Goal: Task Accomplishment & Management: Manage account settings

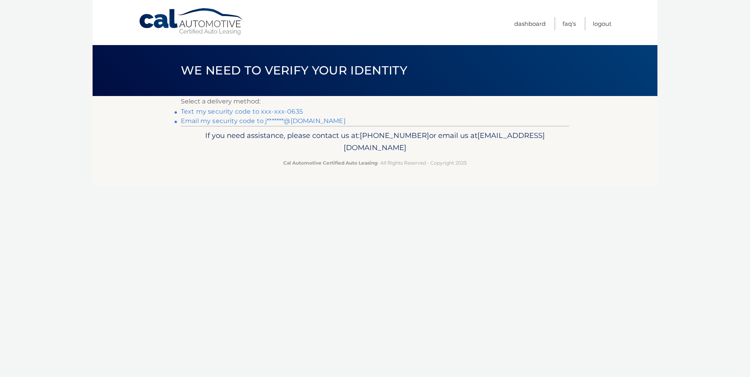
click at [278, 112] on link "Text my security code to xxx-xxx-0635" at bounding box center [242, 111] width 122 height 7
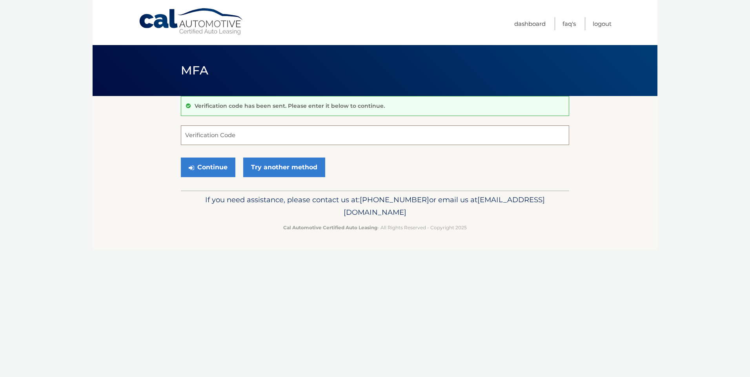
click at [245, 136] on input "Verification Code" at bounding box center [375, 136] width 388 height 20
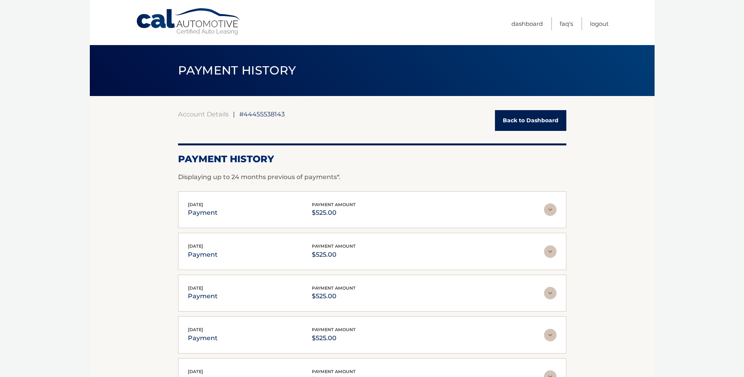
click at [538, 122] on link "Back to Dashboard" at bounding box center [530, 120] width 71 height 21
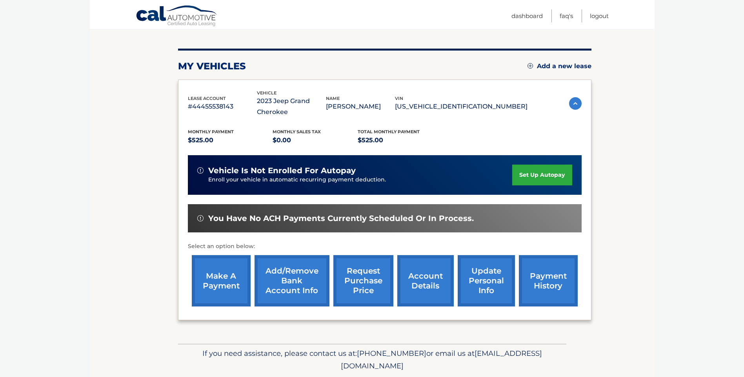
scroll to position [109, 0]
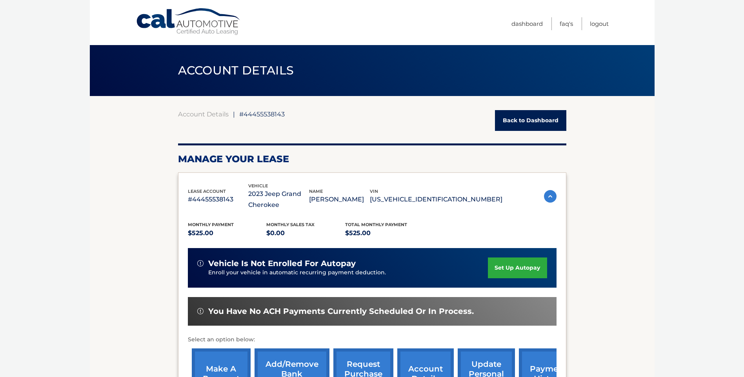
scroll to position [39, 0]
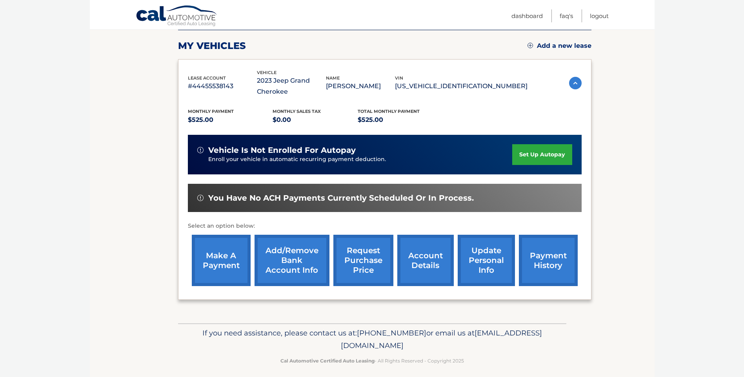
scroll to position [109, 0]
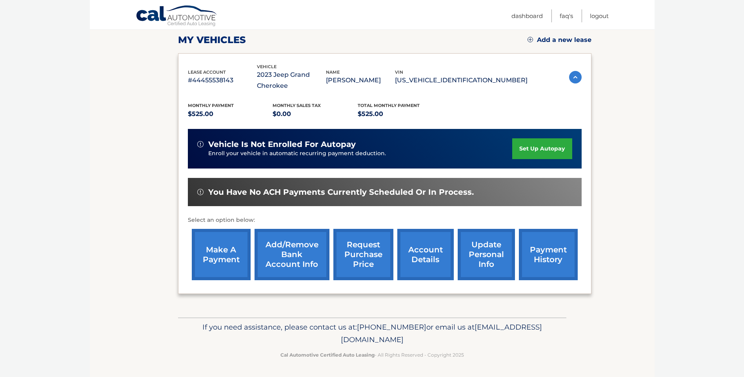
click at [227, 253] on link "make a payment" at bounding box center [221, 254] width 59 height 51
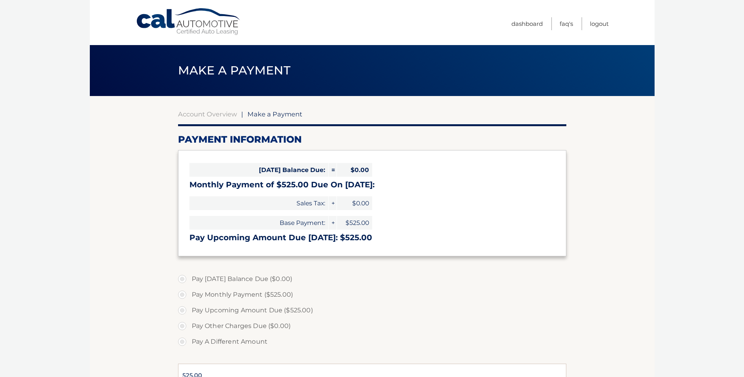
select select "OGNlM2NiNjItOTU1Yy00YzQ1LTg0MjMtNmZmMGY3NjE5NzFk"
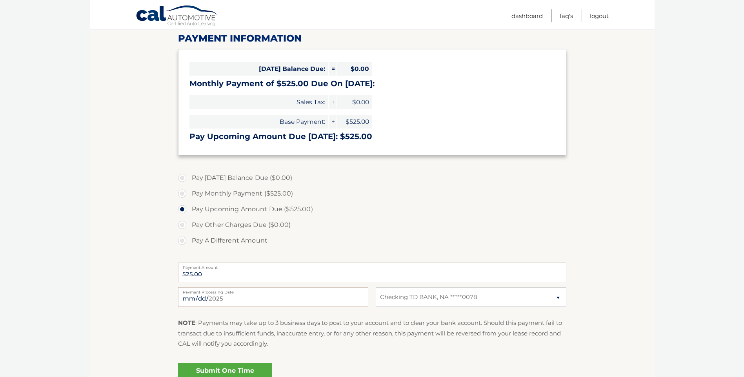
scroll to position [118, 0]
